Goal: Task Accomplishment & Management: Complete application form

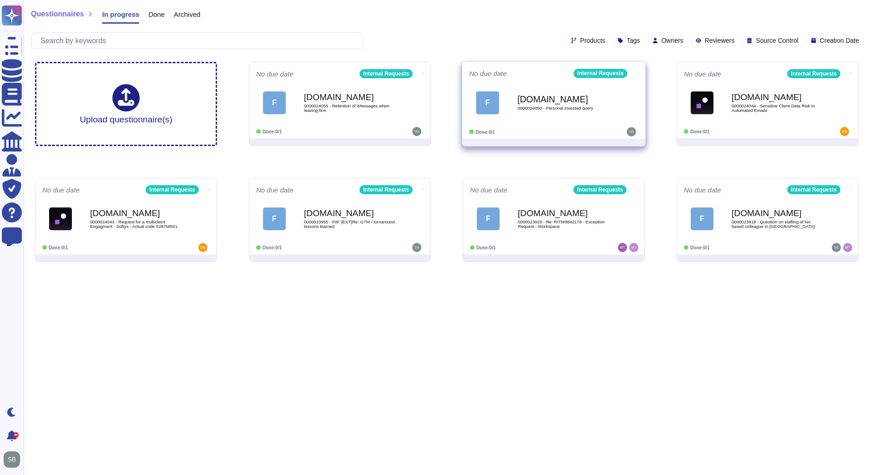
click at [576, 117] on div "[DOMAIN_NAME] 0000024050 - Personal invested query" at bounding box center [563, 102] width 92 height 37
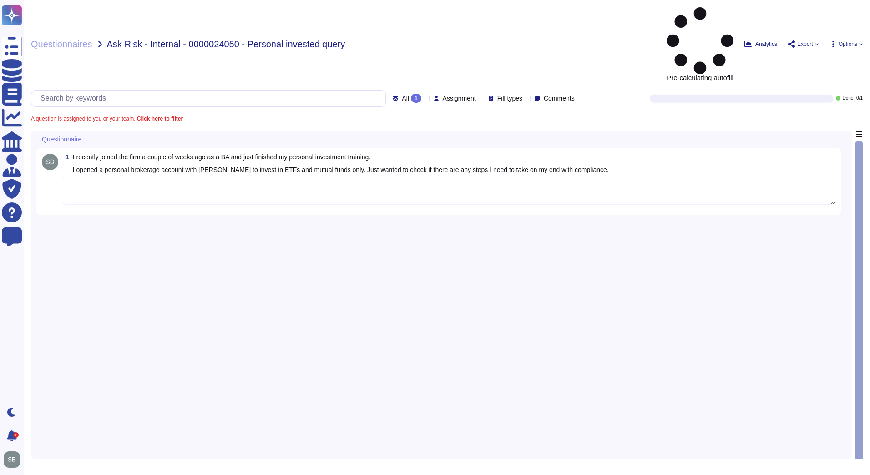
click at [239, 176] on textarea at bounding box center [448, 190] width 773 height 28
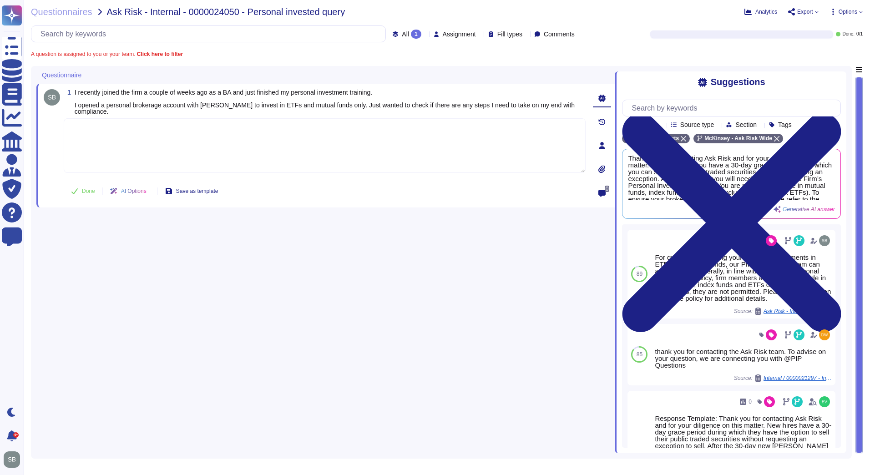
paste textarea "Lo ipsumd sita consectet adipisc el seddoeius temp inci utlabore, etdolo magna …"
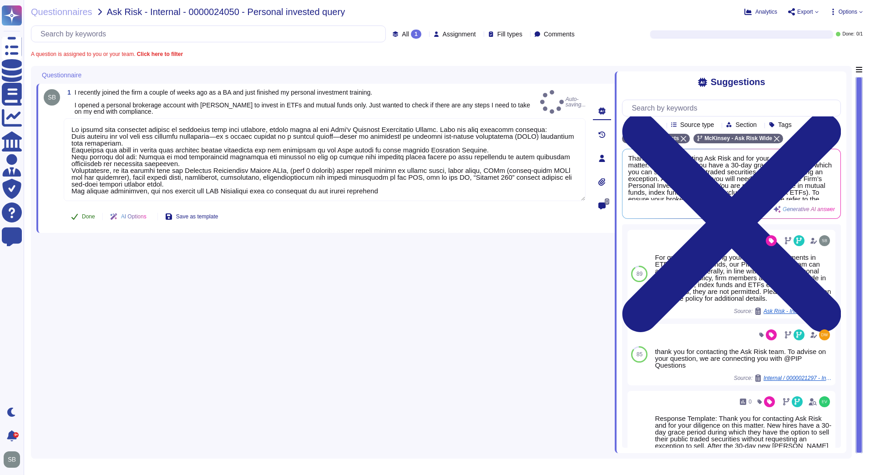
click at [81, 216] on button "Done" at bounding box center [83, 216] width 39 height 18
type textarea "Lo ipsumd sita consectet adipisc el seddoeius temp inci utlabore, etdolo magna …"
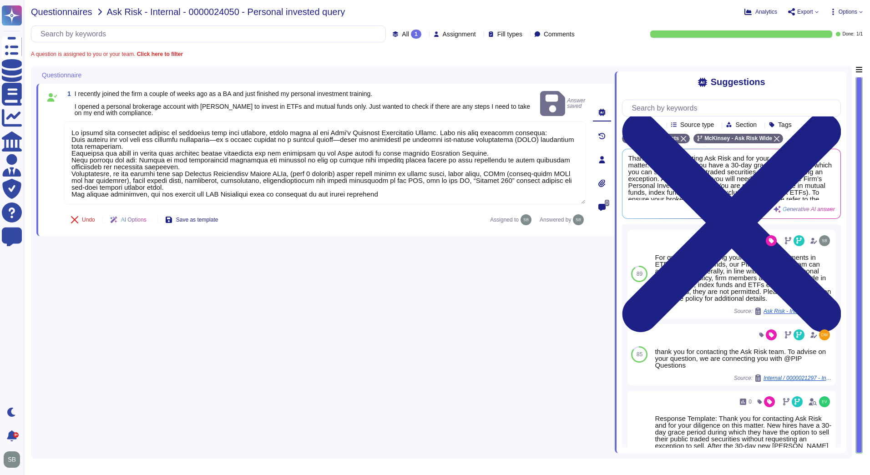
click at [56, 14] on span "Questionnaires" at bounding box center [61, 11] width 61 height 9
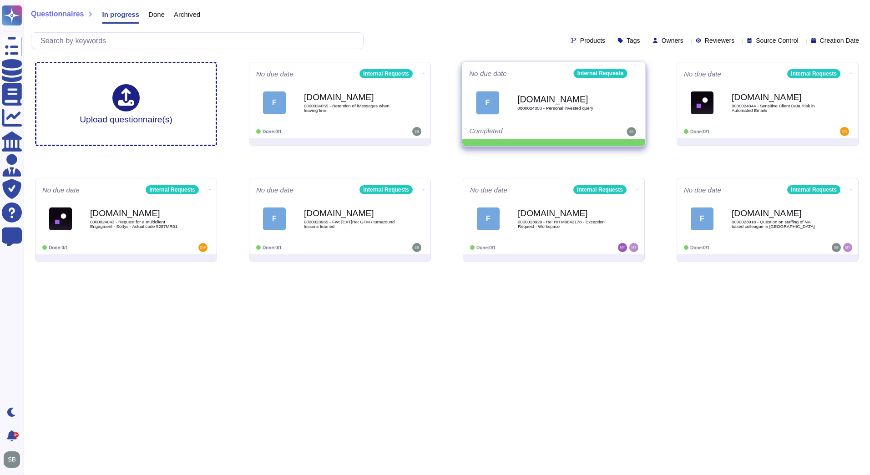
click at [637, 73] on icon at bounding box center [638, 73] width 2 height 0
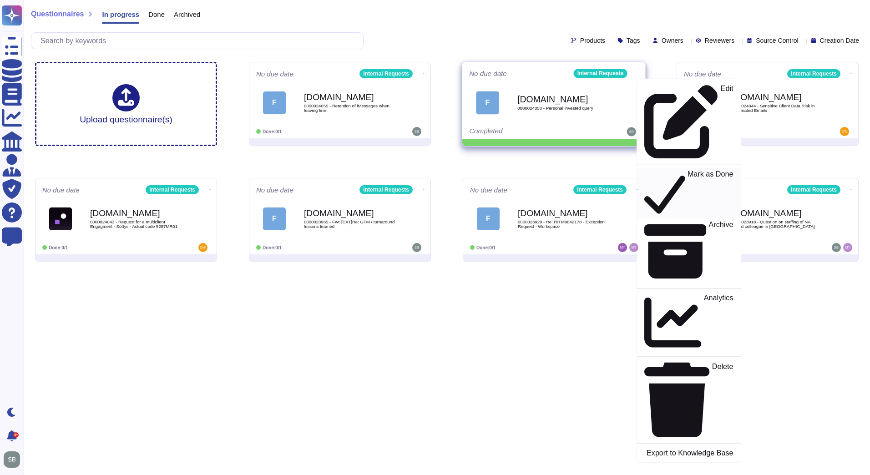
click at [687, 170] on p "Mark as Done" at bounding box center [710, 193] width 46 height 46
